Goal: Information Seeking & Learning: Learn about a topic

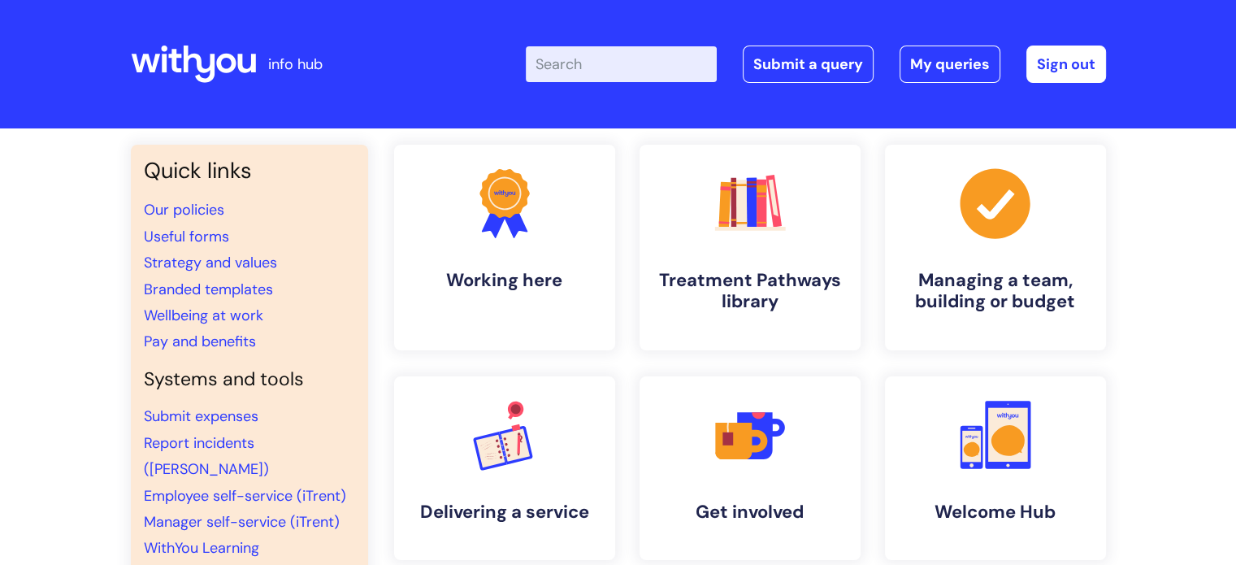
click at [798, 270] on h4 "Treatment Pathways library" at bounding box center [749, 291] width 195 height 43
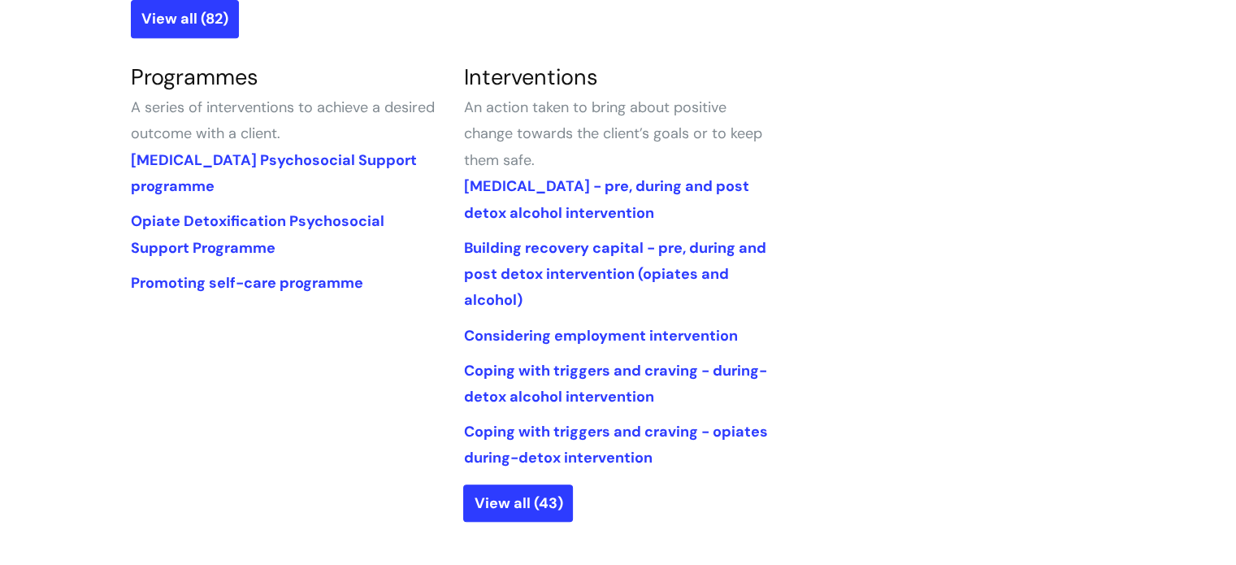
scroll to position [747, 0]
click at [533, 485] on link "View all (43)" at bounding box center [518, 502] width 110 height 37
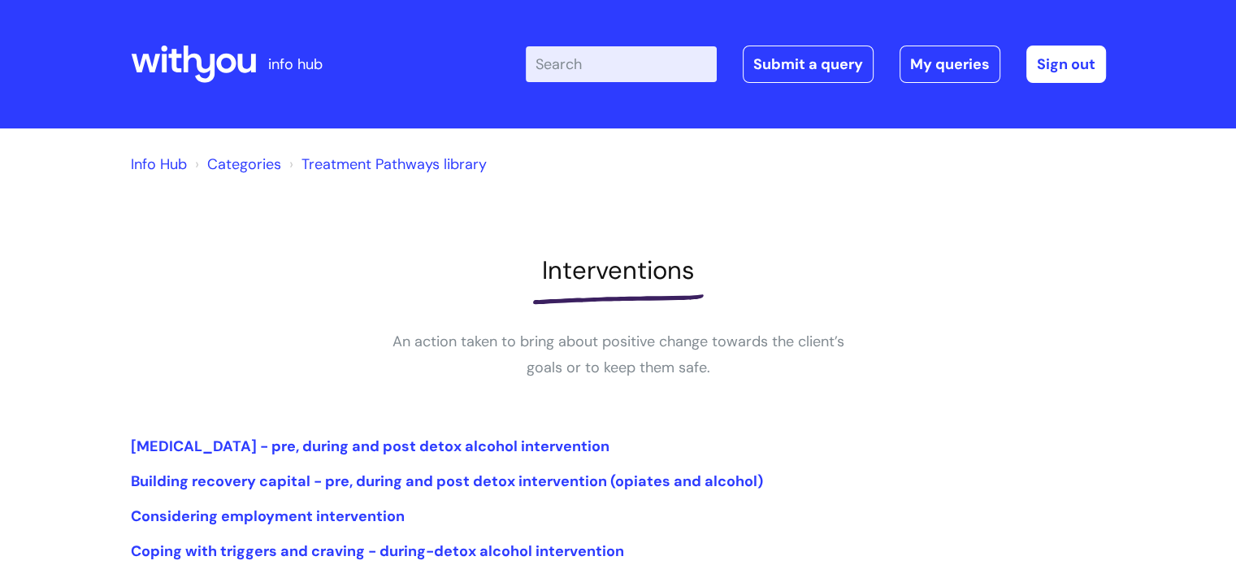
drag, startPoint x: 0, startPoint y: 0, endPoint x: 939, endPoint y: 227, distance: 966.2
click at [939, 227] on div "Info Hub Categories Treatment Pathways library Interventions An action taken to…" at bounding box center [618, 486] width 975 height 682
click at [1057, 425] on div "Info Hub Categories Treatment Pathways library Interventions An action taken to…" at bounding box center [618, 486] width 975 height 682
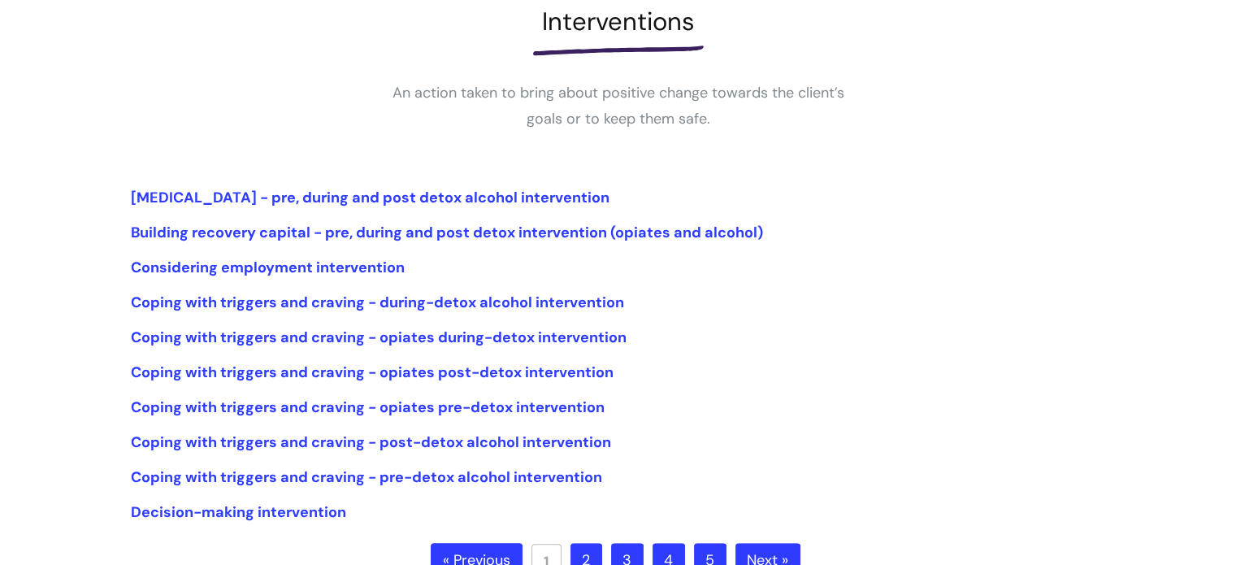
scroll to position [247, 0]
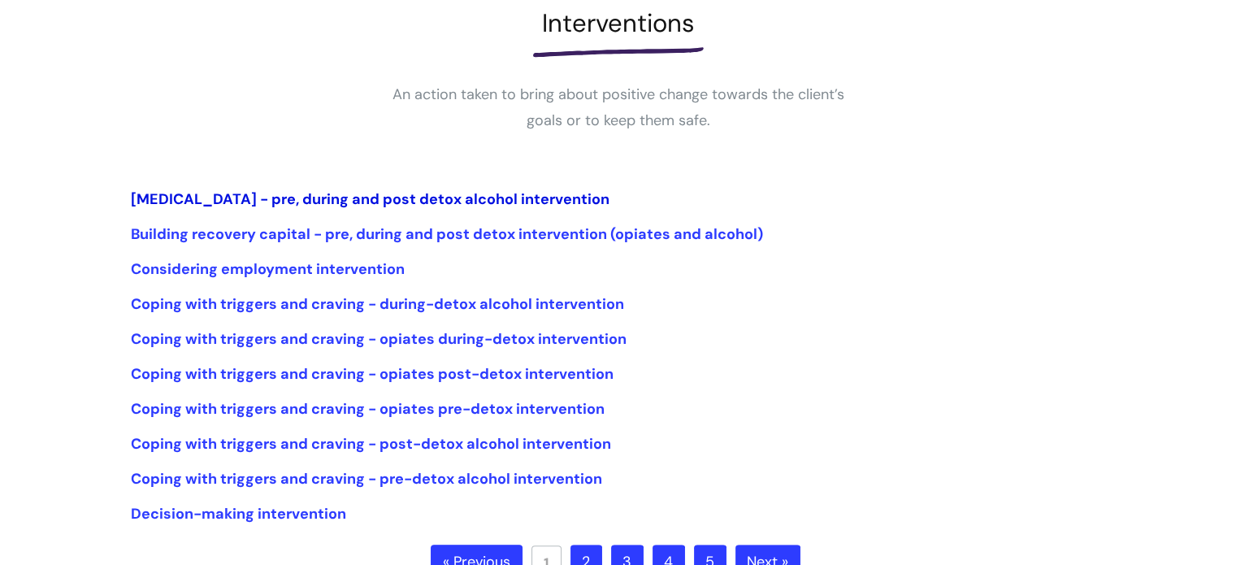
click at [530, 200] on link "[MEDICAL_DATA] - pre, during and post detox alcohol intervention" at bounding box center [370, 198] width 478 height 19
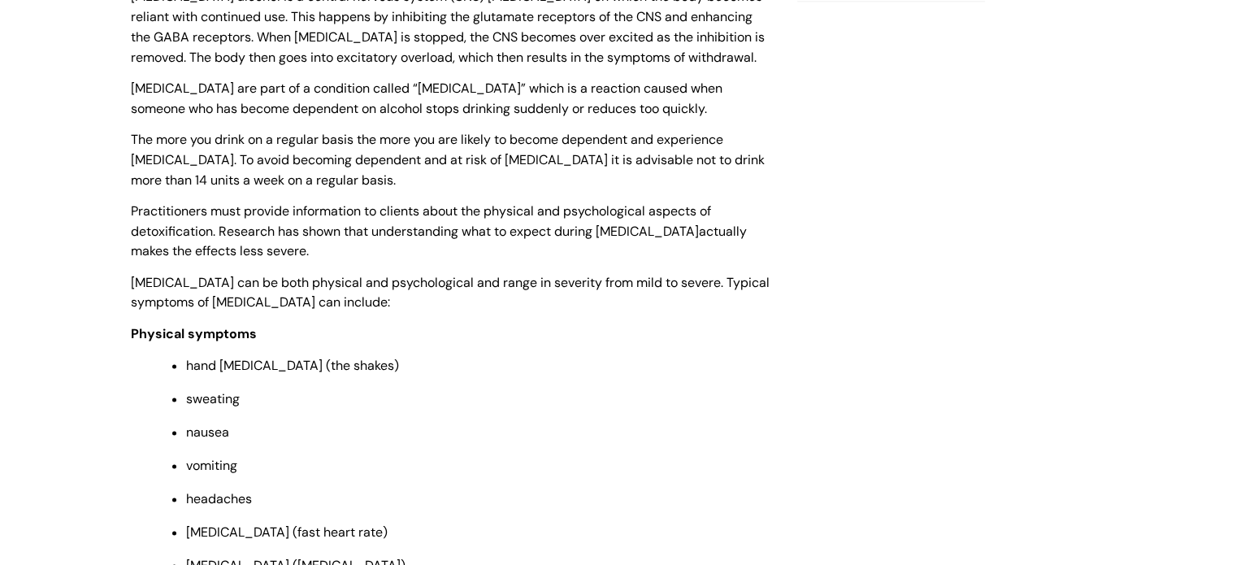
scroll to position [1988, 0]
